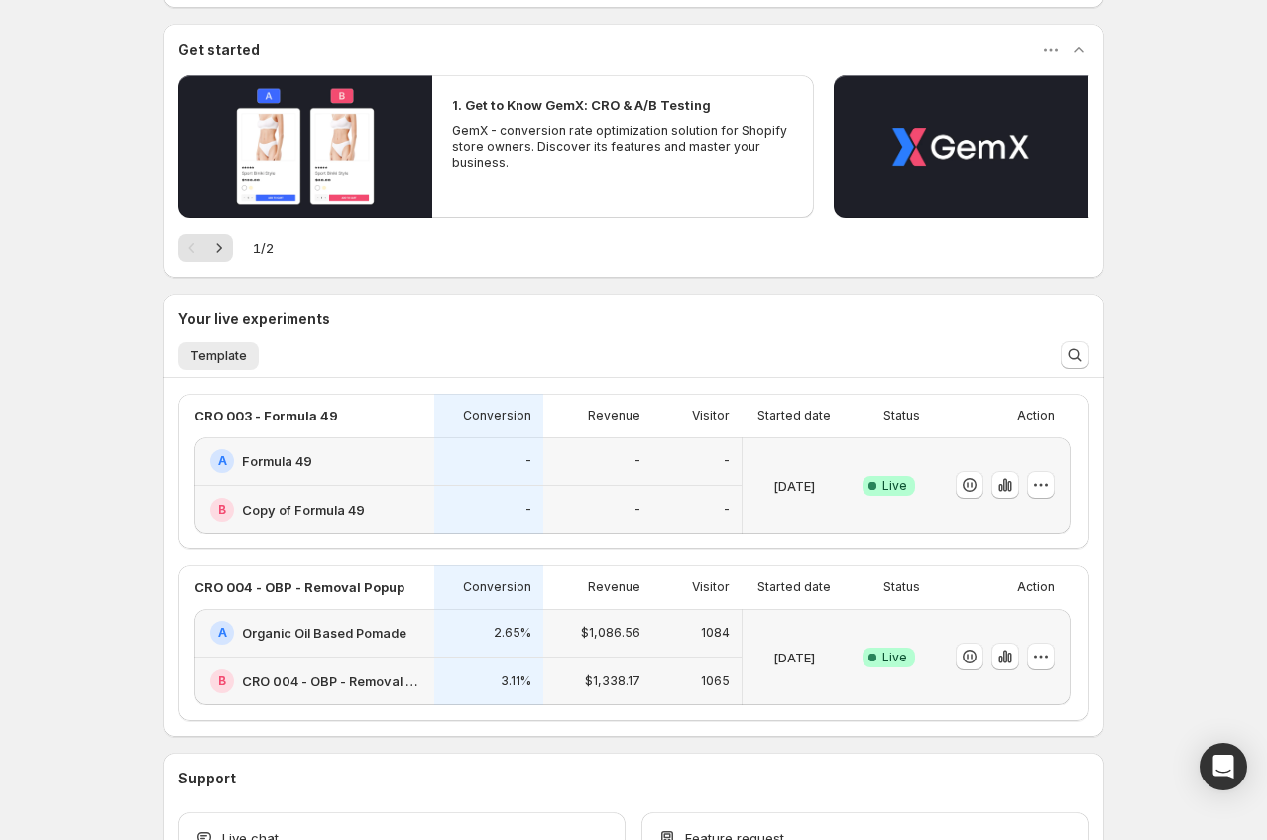
scroll to position [167, 0]
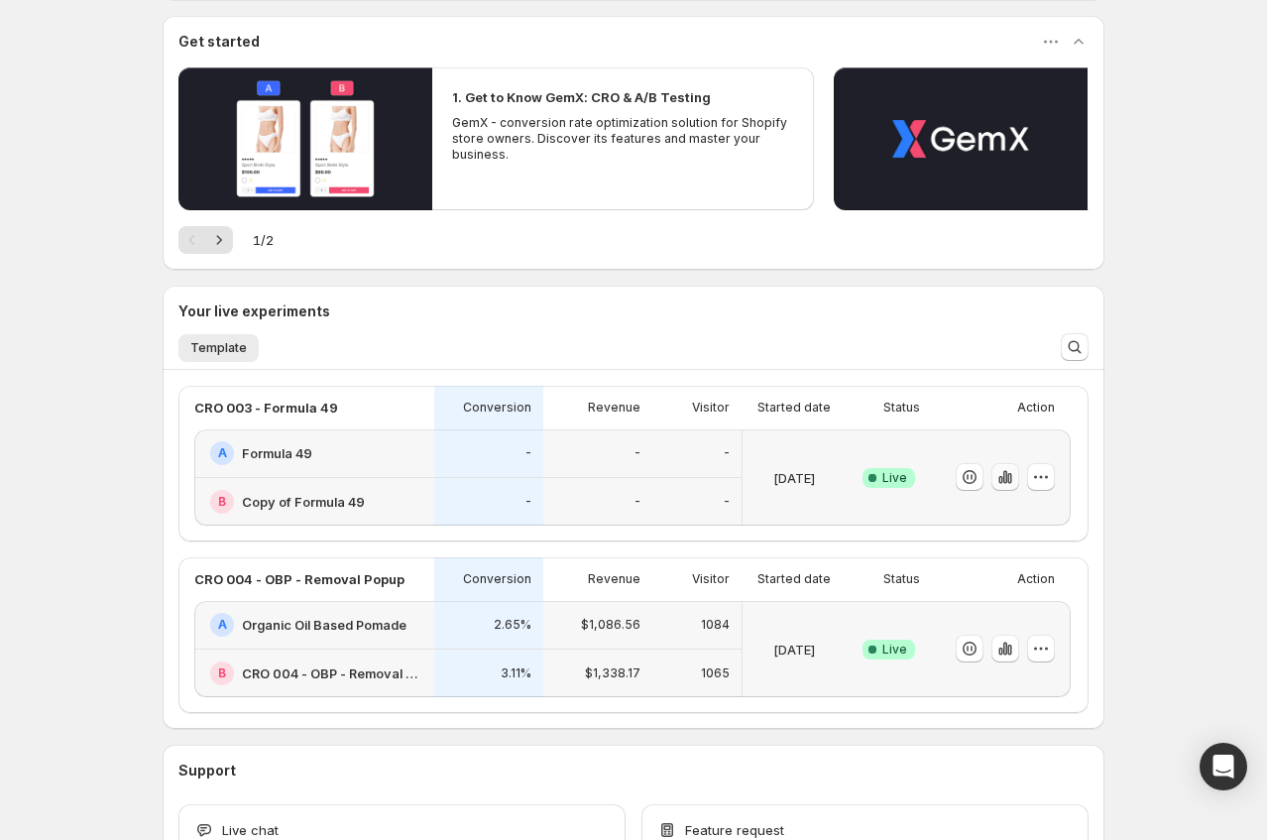
click at [998, 474] on icon "button" at bounding box center [1006, 477] width 20 height 20
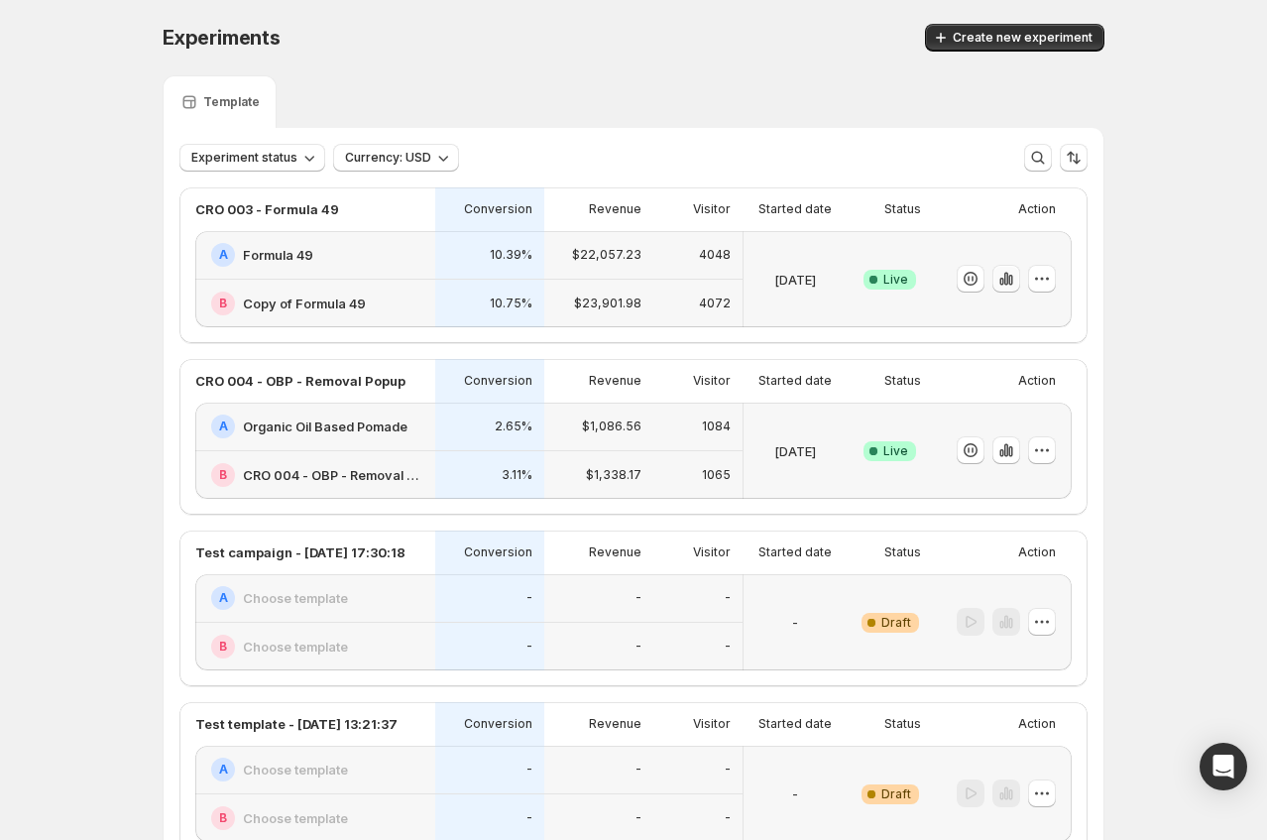
click at [1007, 282] on icon "button" at bounding box center [1007, 279] width 20 height 20
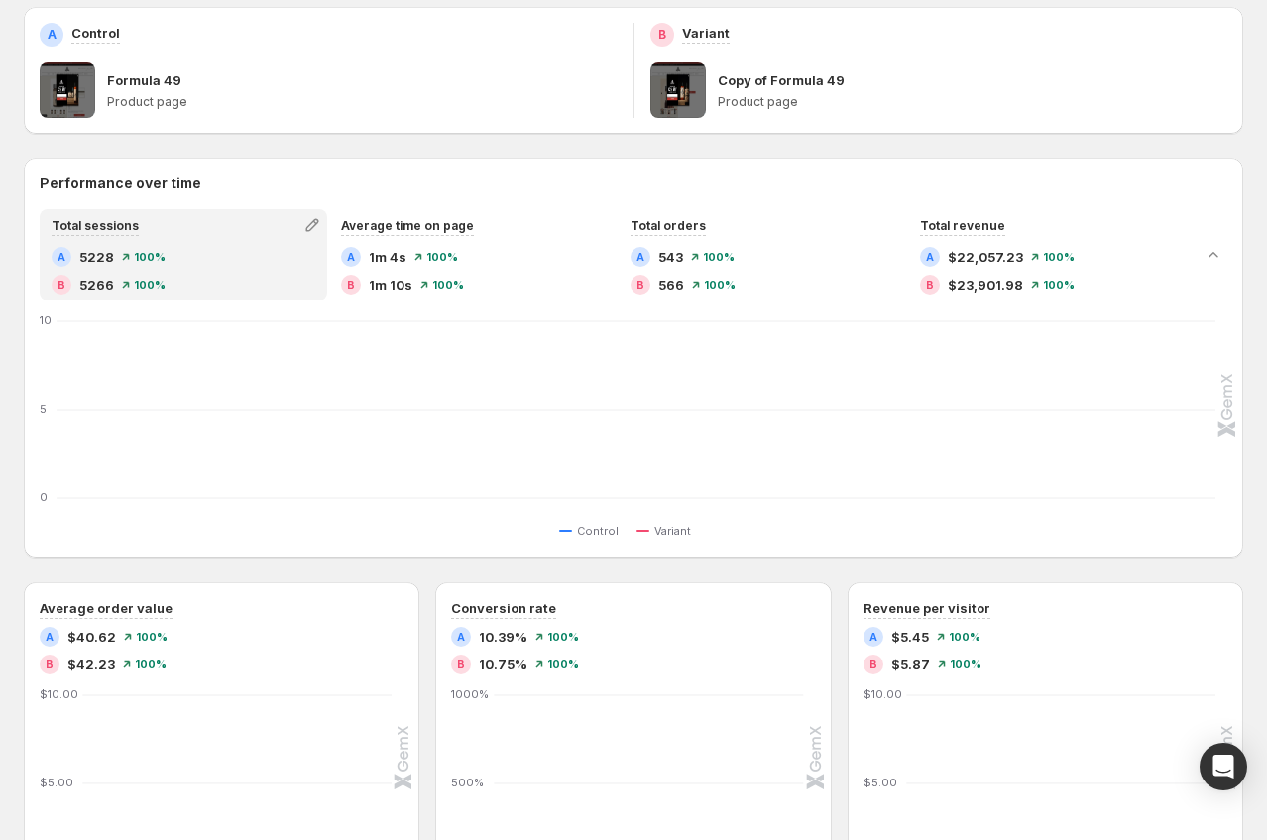
scroll to position [381, 0]
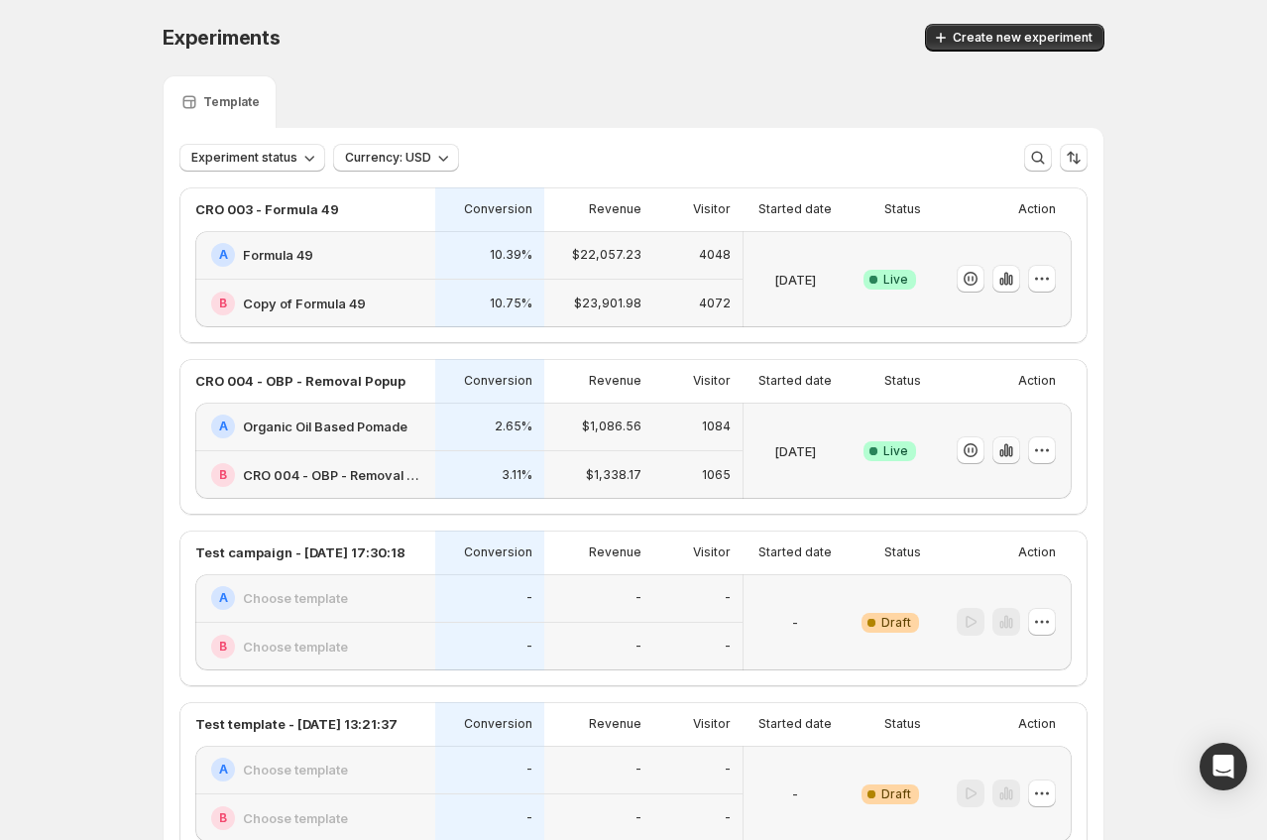
click at [1012, 454] on icon "button" at bounding box center [1011, 451] width 4 height 11
